Goal: Task Accomplishment & Management: Manage account settings

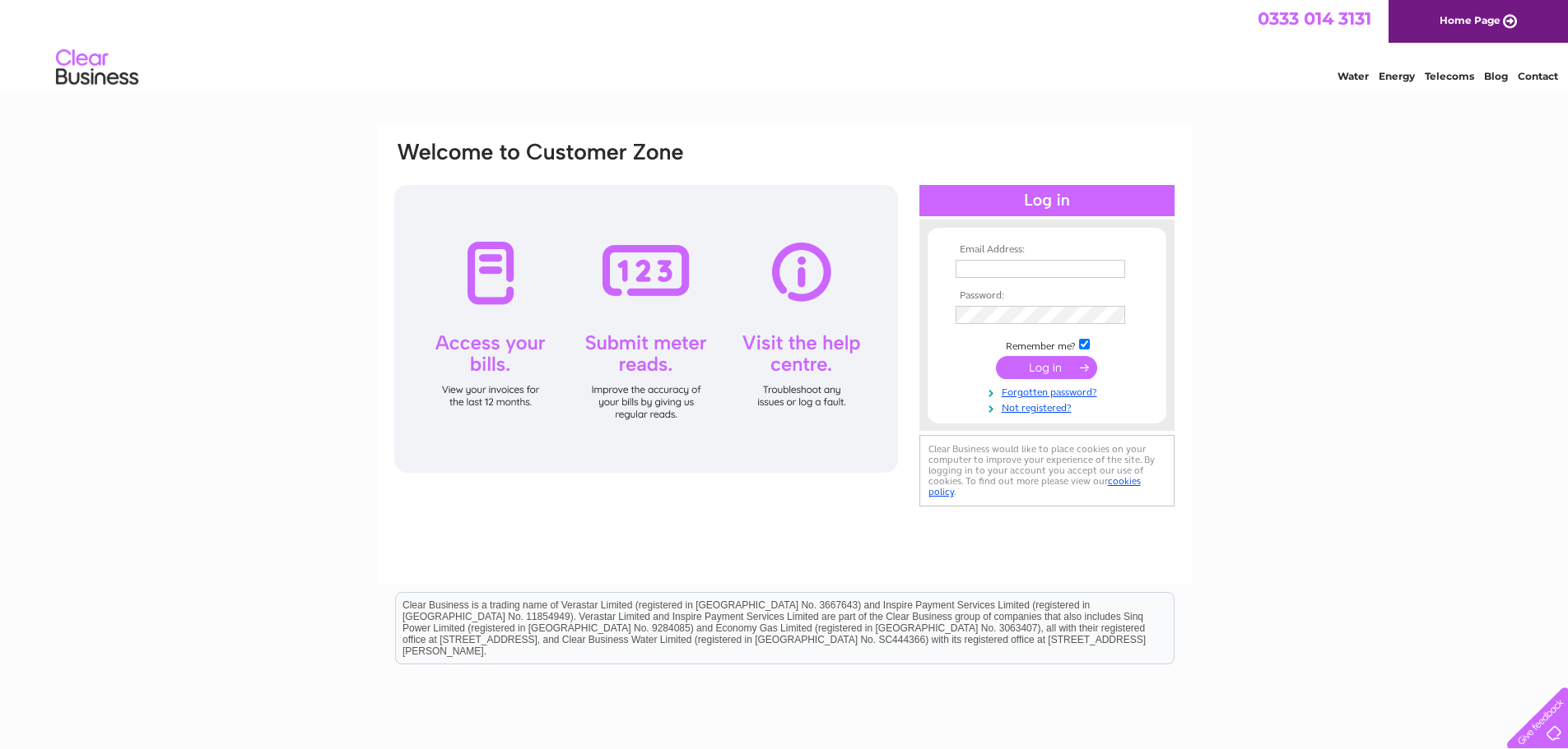
click at [989, 270] on input "text" at bounding box center [1040, 269] width 170 height 18
type input "admin@artmachineshetland.com"
click at [995, 358] on input "submit" at bounding box center [1046, 369] width 102 height 23
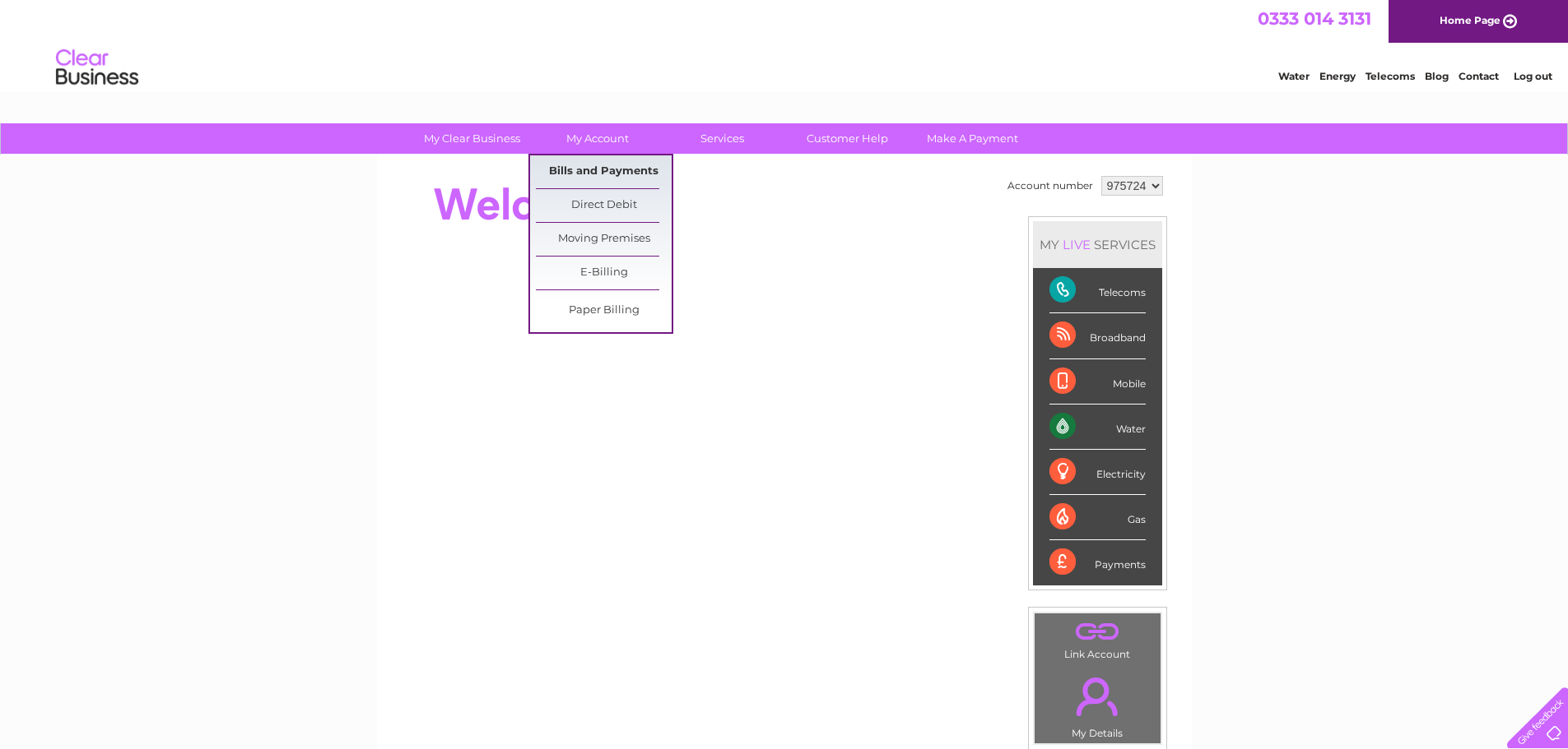
click at [636, 165] on link "Bills and Payments" at bounding box center [603, 172] width 136 height 33
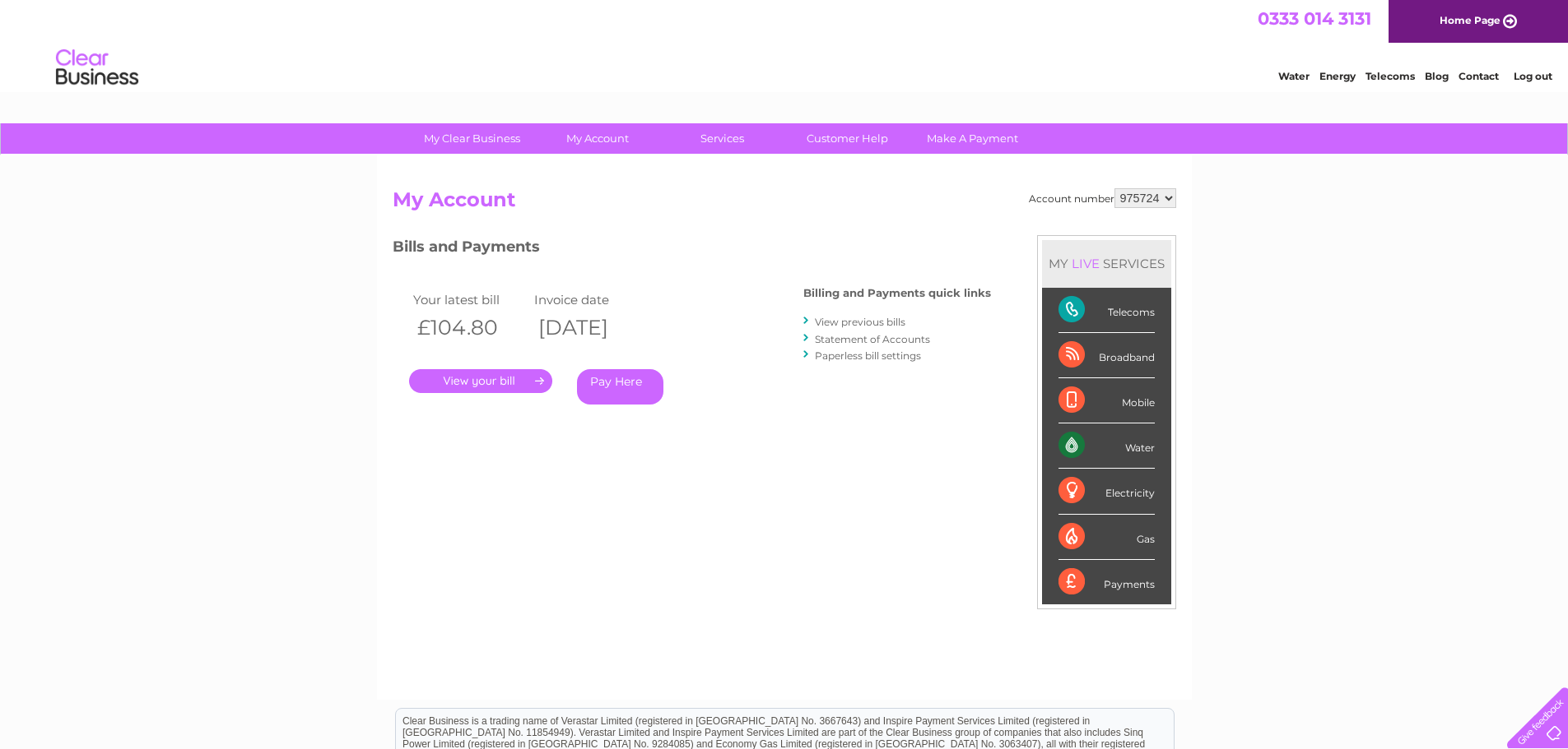
click at [534, 382] on link "." at bounding box center [481, 381] width 144 height 24
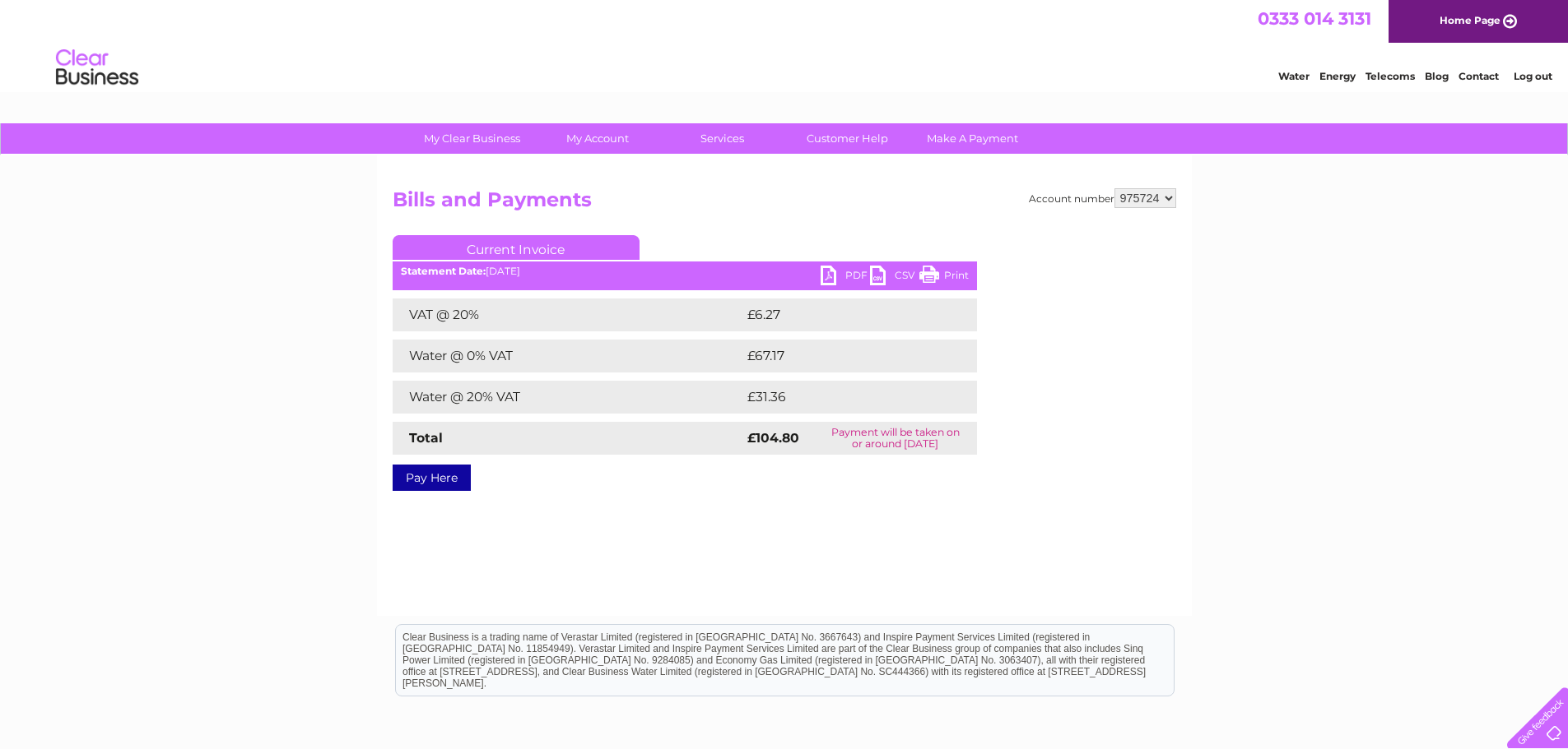
click at [837, 274] on link "PDF" at bounding box center [845, 277] width 49 height 24
